Goal: Transaction & Acquisition: Purchase product/service

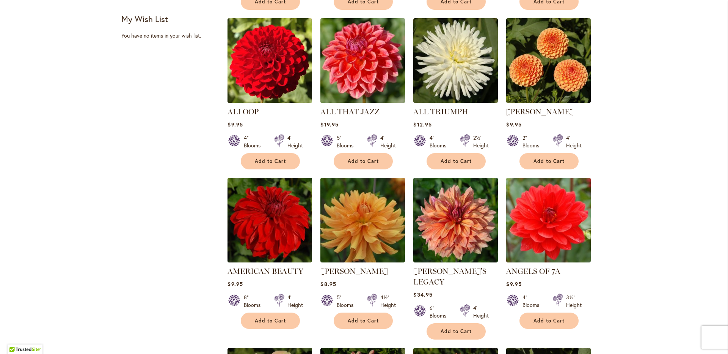
scroll to position [341, 0]
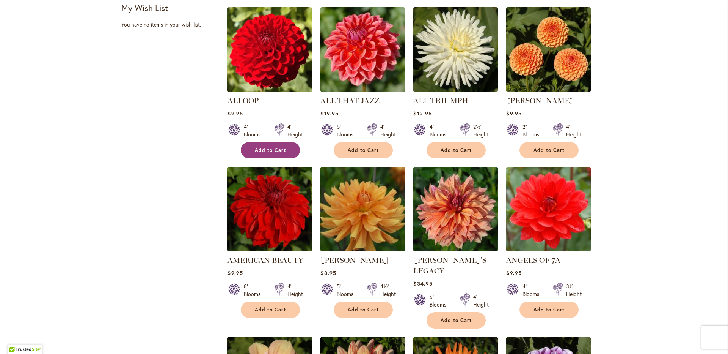
click at [261, 153] on span "Add to Cart" at bounding box center [270, 150] width 31 height 6
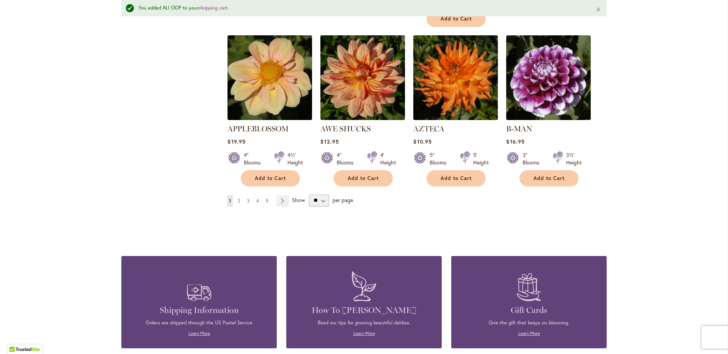
scroll to position [667, 0]
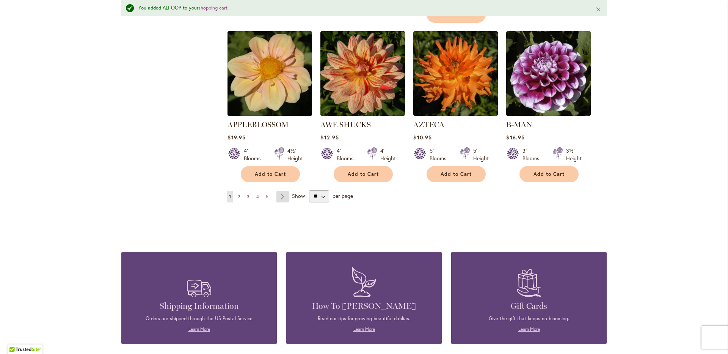
click at [284, 202] on link "Page Next" at bounding box center [283, 196] width 13 height 11
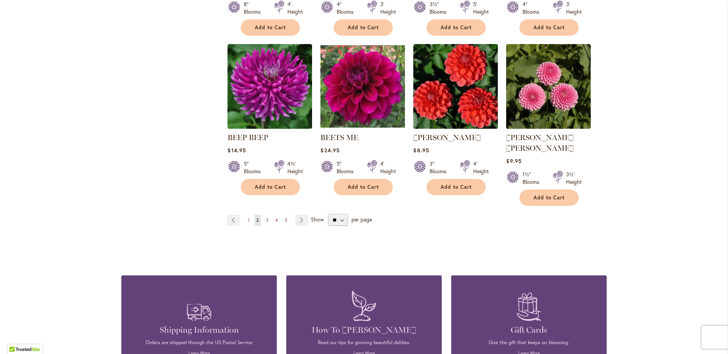
scroll to position [661, 0]
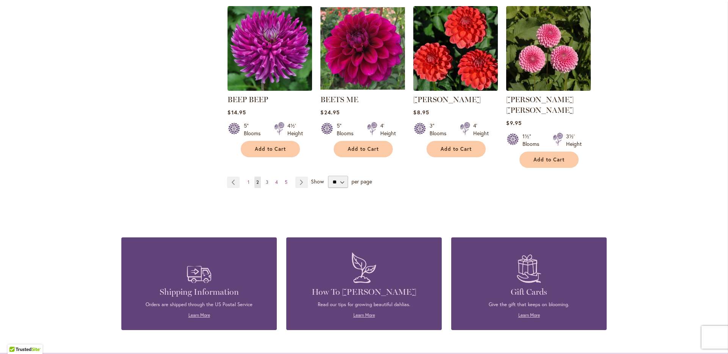
click at [266, 185] on span "3" at bounding box center [267, 182] width 3 height 6
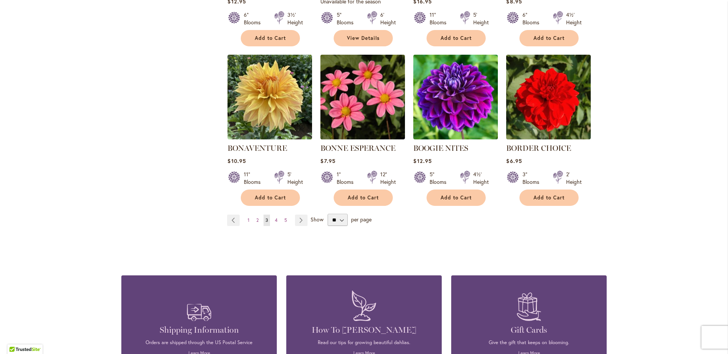
scroll to position [623, 0]
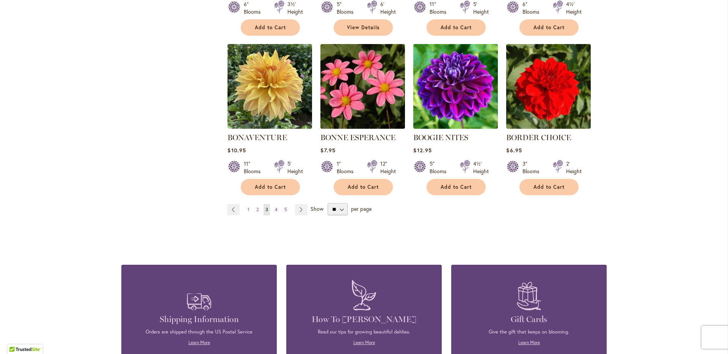
click at [276, 212] on span "4" at bounding box center [276, 209] width 3 height 6
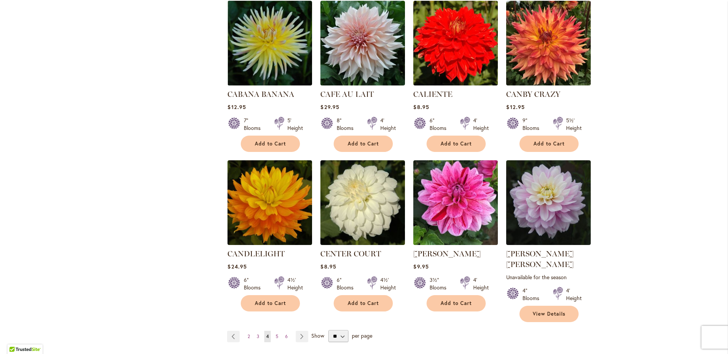
scroll to position [531, 0]
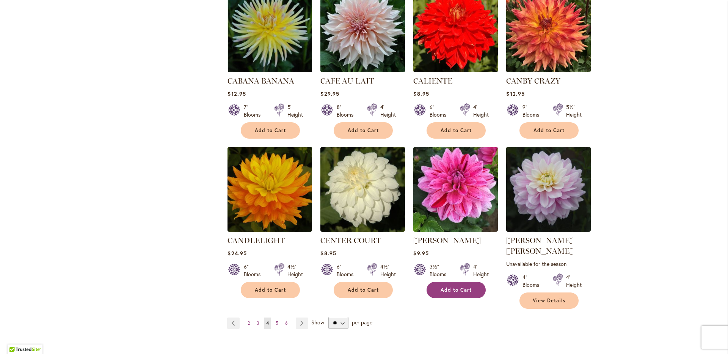
click at [448, 293] on span "Add to Cart" at bounding box center [456, 289] width 31 height 6
click at [448, 298] on form "Add to Cart" at bounding box center [456, 289] width 59 height 16
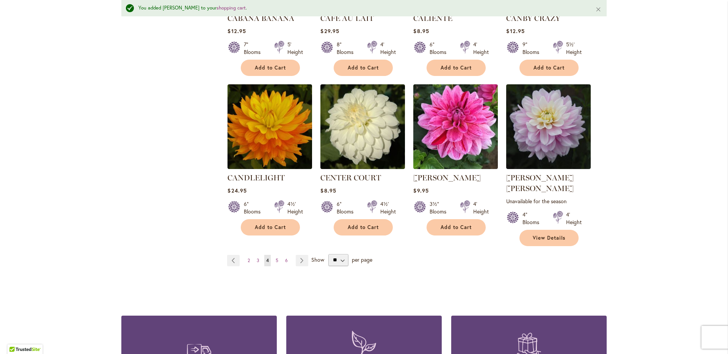
scroll to position [666, 0]
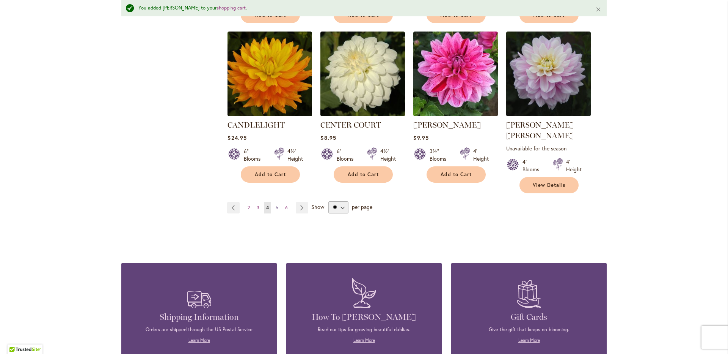
click at [276, 210] on span "5" at bounding box center [277, 207] width 3 height 6
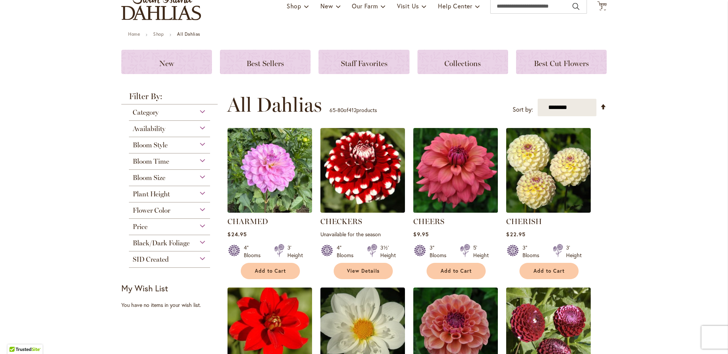
scroll to position [76, 0]
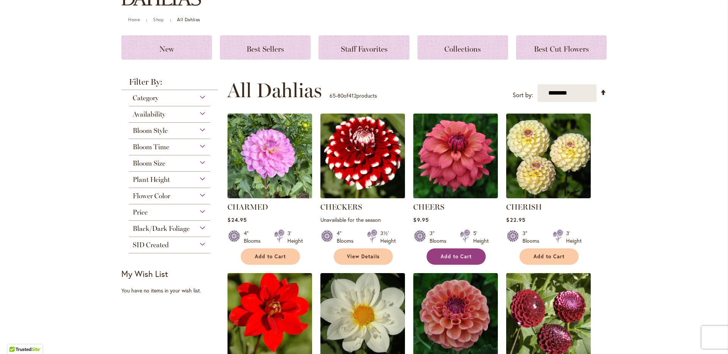
click at [448, 259] on span "Add to Cart" at bounding box center [456, 256] width 31 height 6
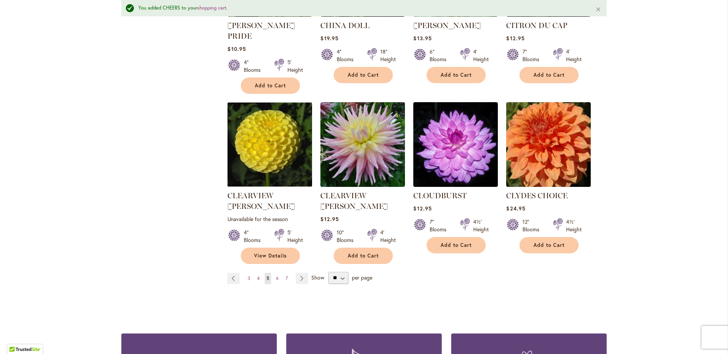
scroll to position [607, 0]
click at [277, 280] on span "6" at bounding box center [277, 278] width 3 height 6
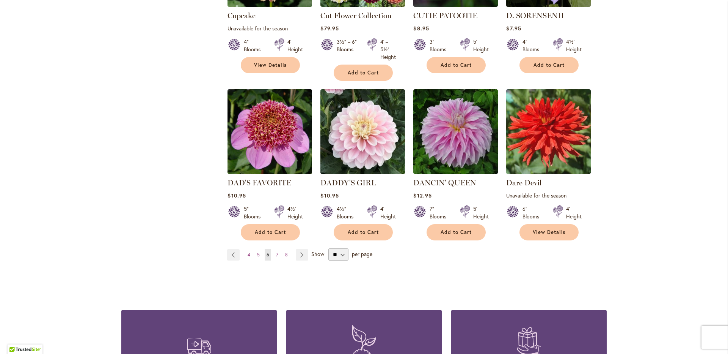
scroll to position [645, 0]
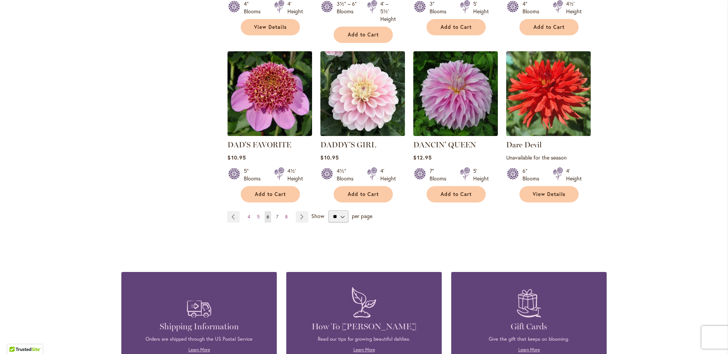
click at [278, 219] on span "7" at bounding box center [277, 217] width 2 height 6
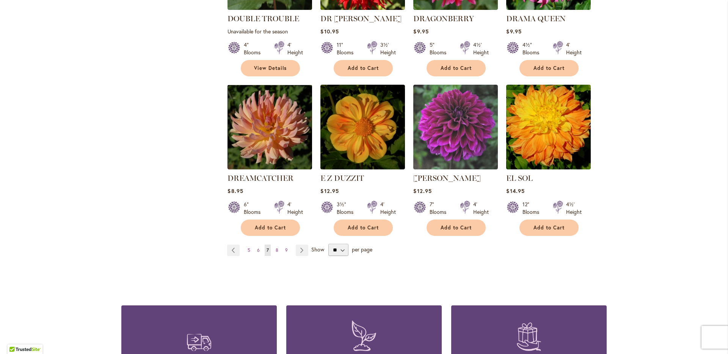
scroll to position [607, 0]
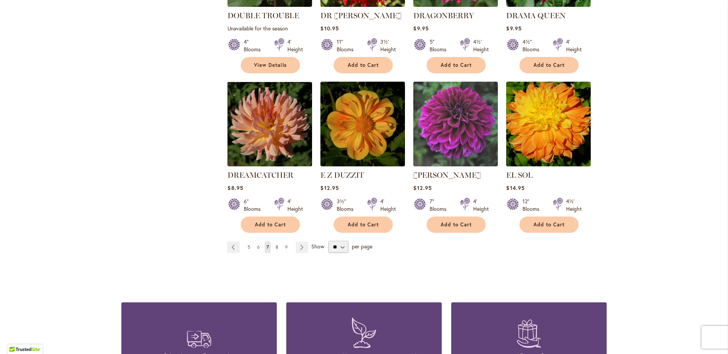
click at [276, 250] on span "8" at bounding box center [277, 247] width 3 height 6
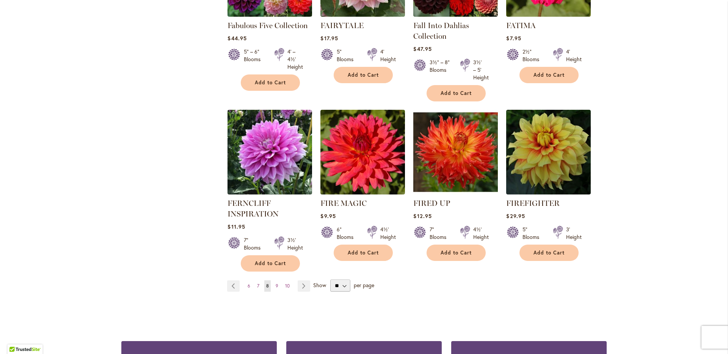
scroll to position [585, 0]
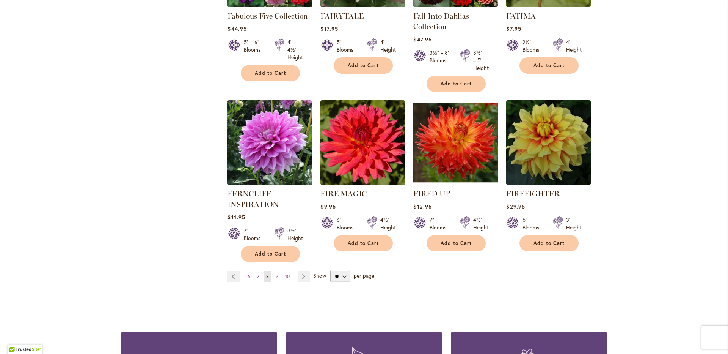
click at [277, 279] on span "9" at bounding box center [277, 276] width 3 height 6
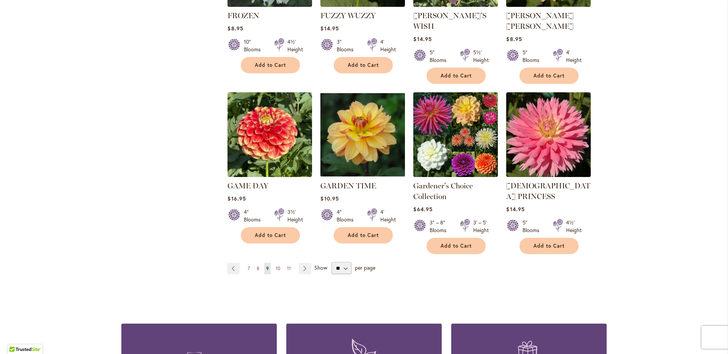
scroll to position [645, 0]
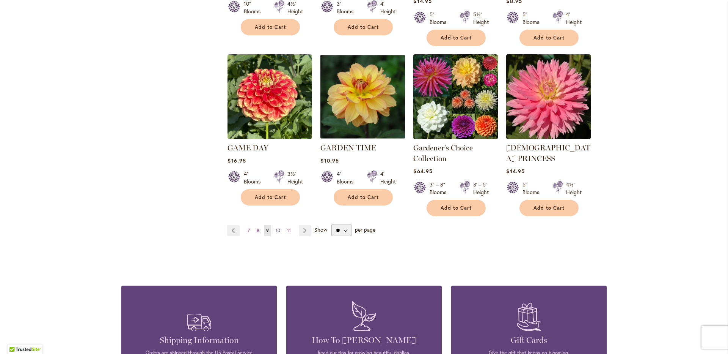
click at [277, 233] on span "10" at bounding box center [278, 230] width 5 height 6
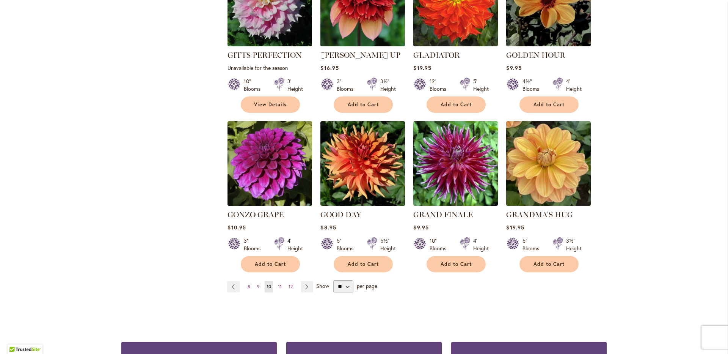
scroll to position [569, 0]
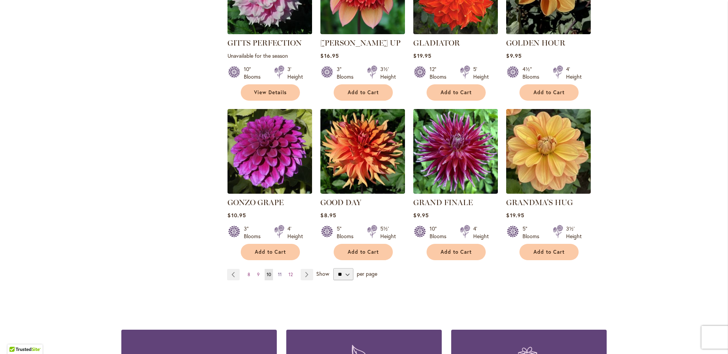
click at [280, 277] on span "11" at bounding box center [280, 274] width 4 height 6
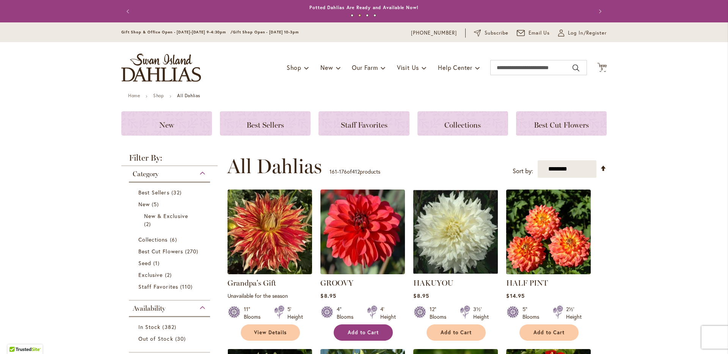
click at [348, 335] on span "Add to Cart" at bounding box center [363, 332] width 31 height 6
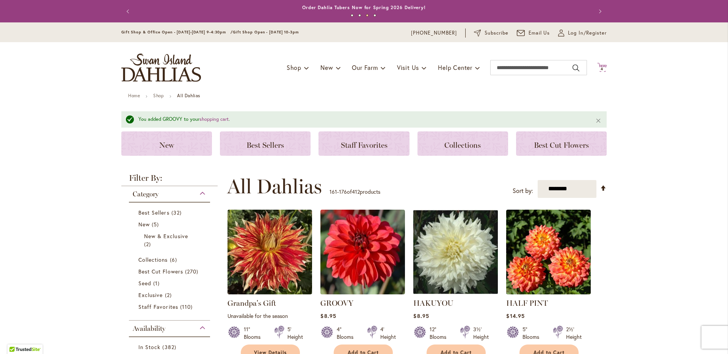
click at [600, 68] on icon "Cart .cls-1 { fill: #231f20; }" at bounding box center [601, 67] width 9 height 9
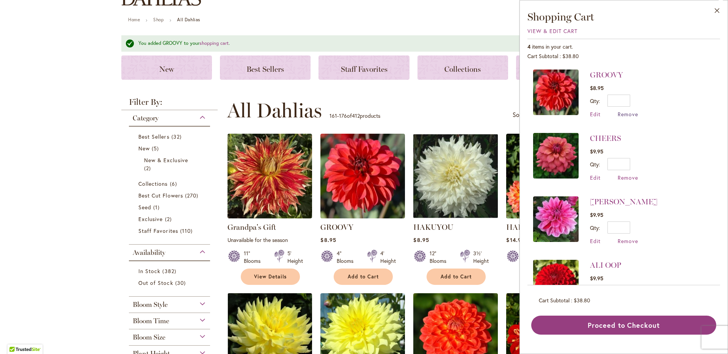
click at [618, 118] on span "Remove" at bounding box center [628, 113] width 20 height 7
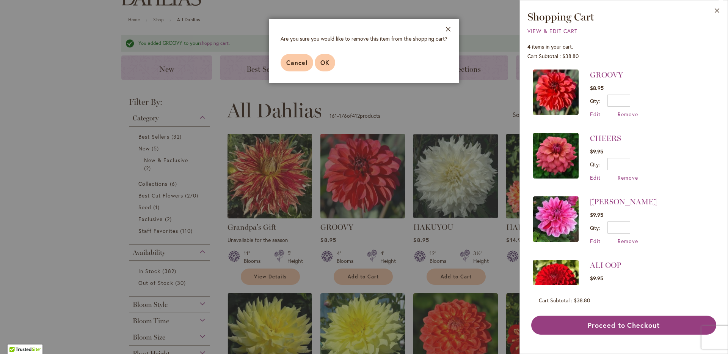
click at [321, 66] on span "OK" at bounding box center [325, 62] width 9 height 8
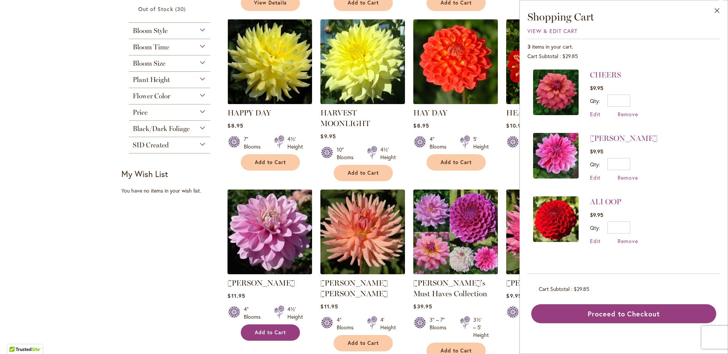
scroll to position [379, 0]
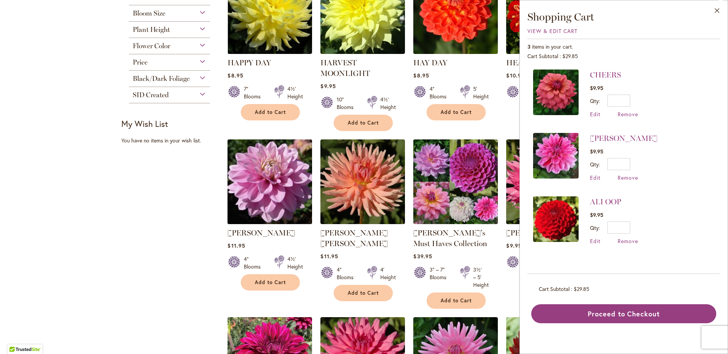
click at [270, 202] on img at bounding box center [270, 181] width 89 height 89
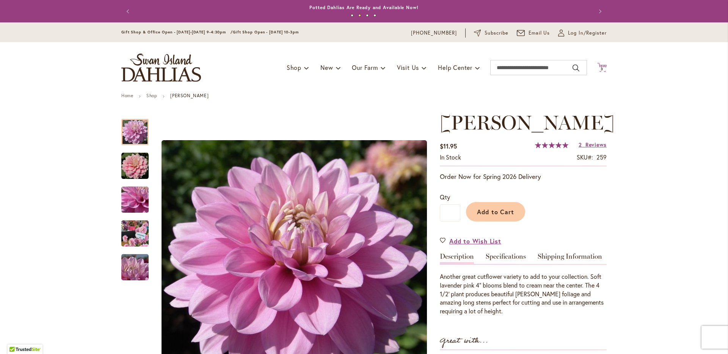
click at [599, 67] on icon "Cart .cls-1 { fill: #231f20; }" at bounding box center [601, 67] width 9 height 9
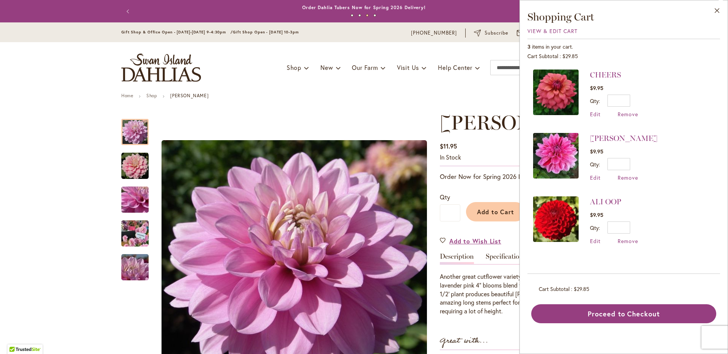
click at [599, 67] on icon "Cart .cls-1 { fill: #231f20; }" at bounding box center [601, 67] width 9 height 9
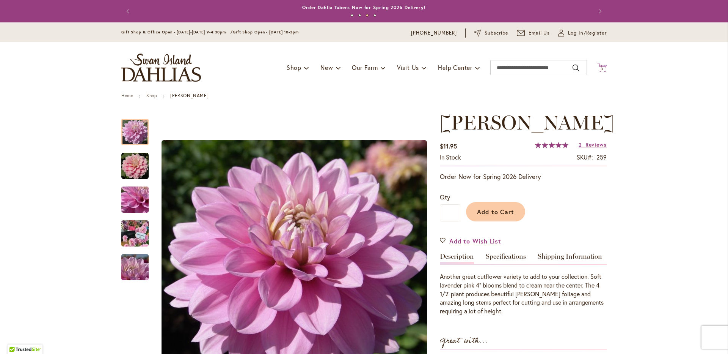
click at [599, 67] on icon "Cart .cls-1 { fill: #231f20; }" at bounding box center [601, 67] width 9 height 9
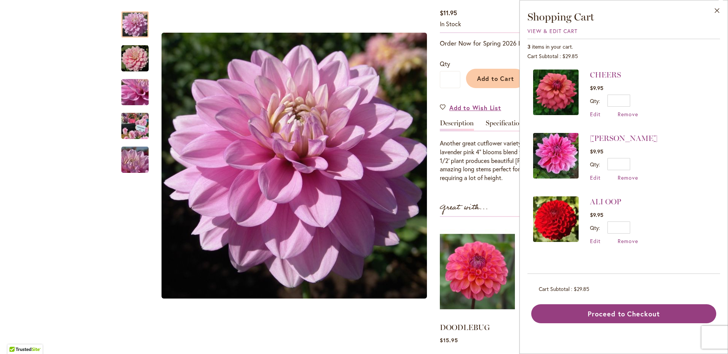
scroll to position [152, 0]
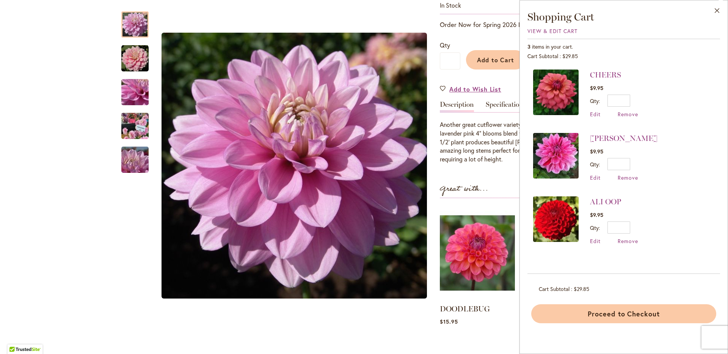
click at [573, 323] on button "Proceed to Checkout" at bounding box center [623, 313] width 185 height 19
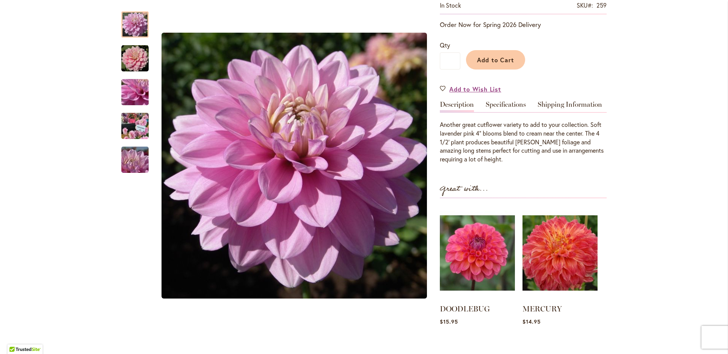
scroll to position [0, 0]
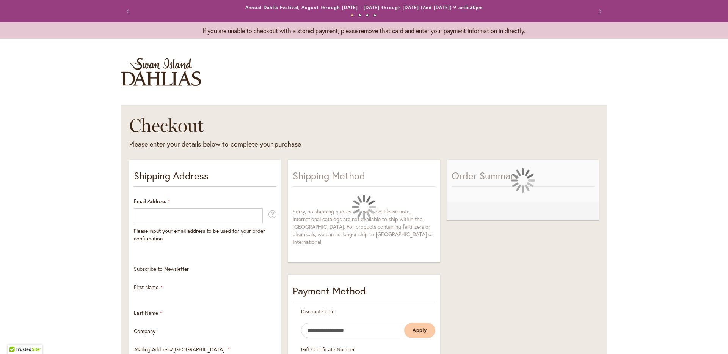
select select "**"
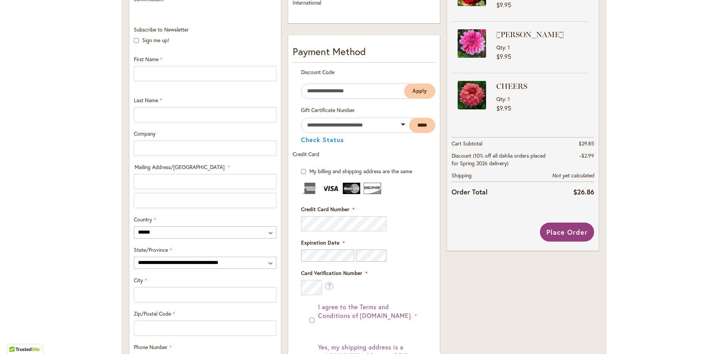
scroll to position [228, 0]
